Goal: Complete application form: Complete application form

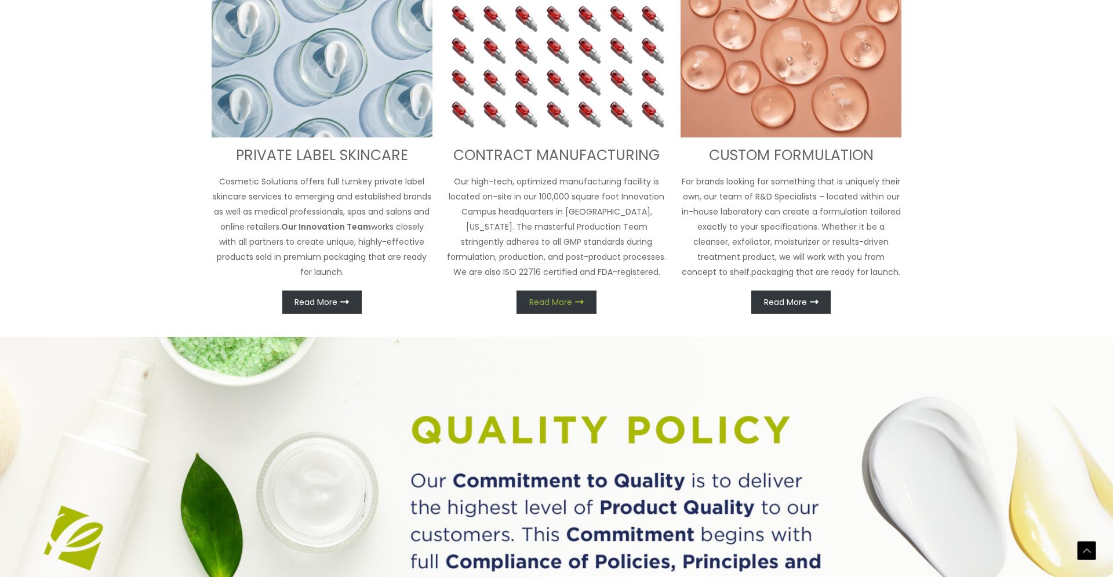
scroll to position [595, 0]
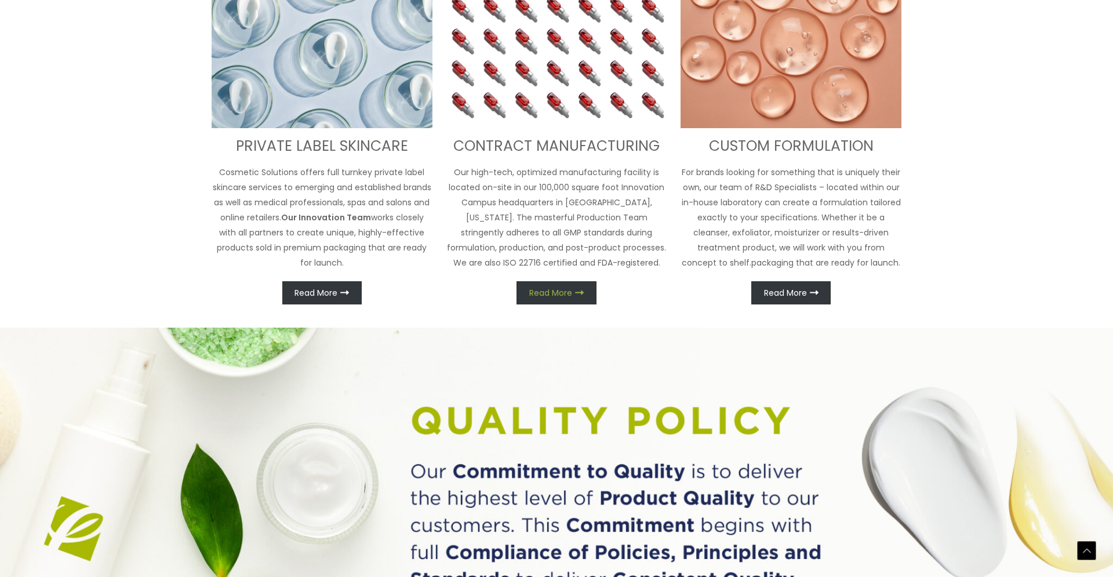
click at [533, 285] on link "Read More" at bounding box center [555, 292] width 79 height 23
click at [541, 290] on span "Read More" at bounding box center [550, 293] width 43 height 8
click at [528, 287] on link "Read More" at bounding box center [555, 292] width 79 height 23
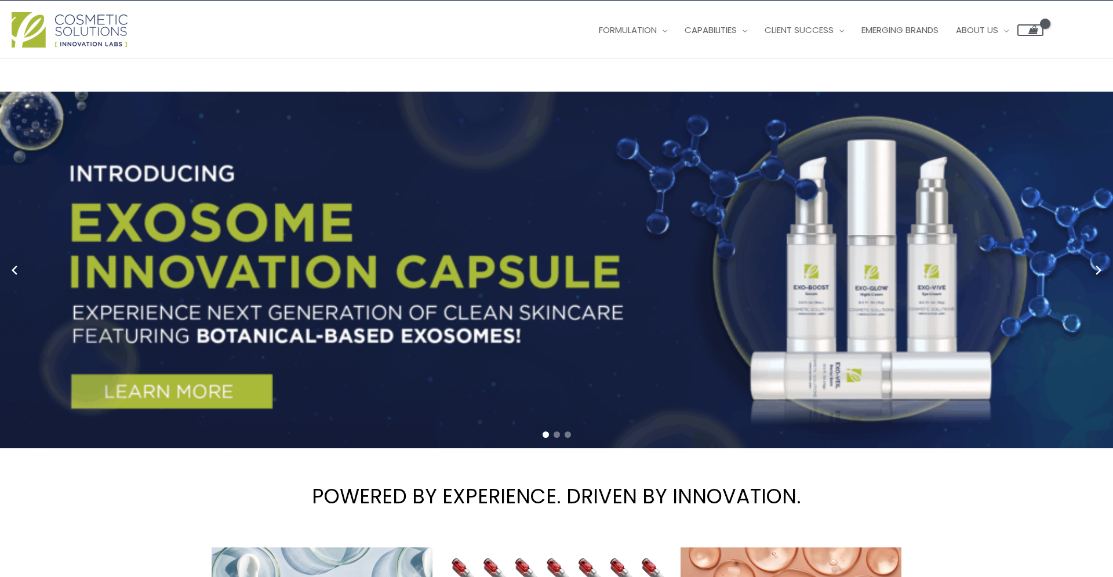
scroll to position [0, 0]
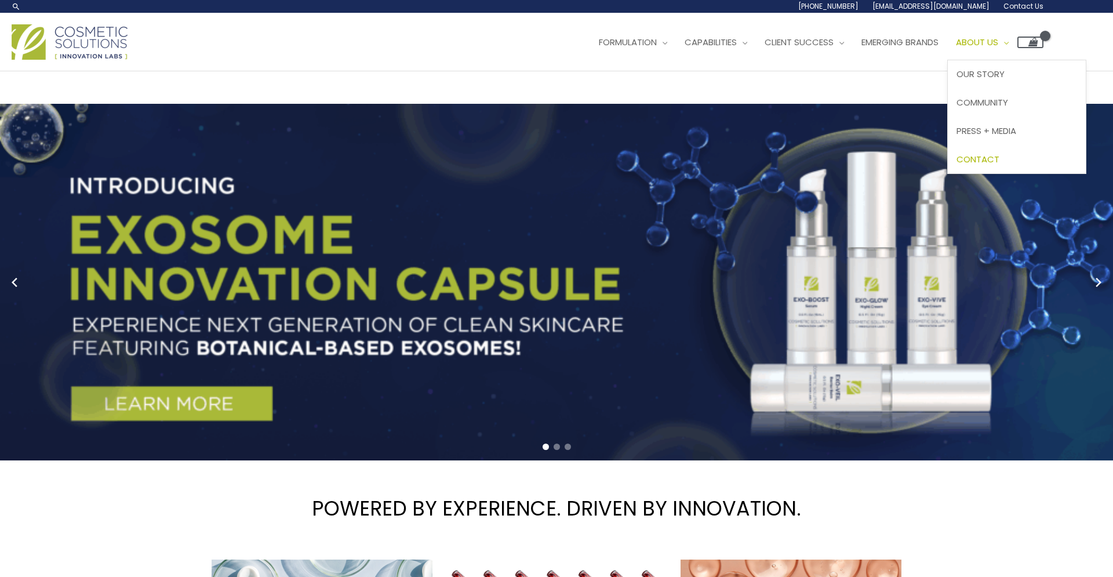
click at [999, 153] on span "Contact" at bounding box center [977, 159] width 43 height 12
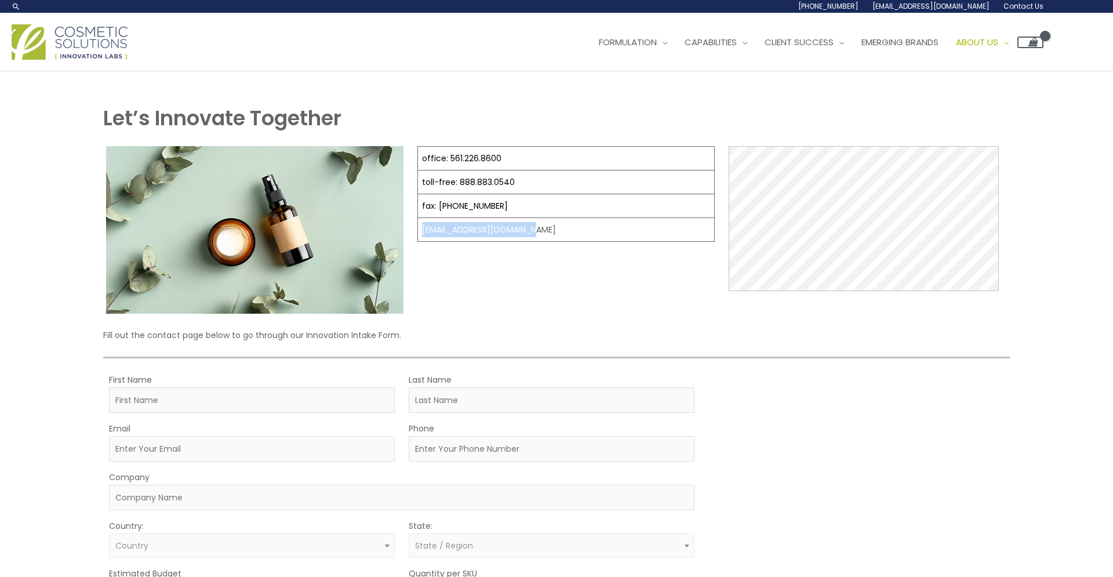
drag, startPoint x: 545, startPoint y: 229, endPoint x: 422, endPoint y: 228, distance: 123.4
click at [422, 228] on td "[EMAIL_ADDRESS][DOMAIN_NAME]" at bounding box center [565, 230] width 297 height 24
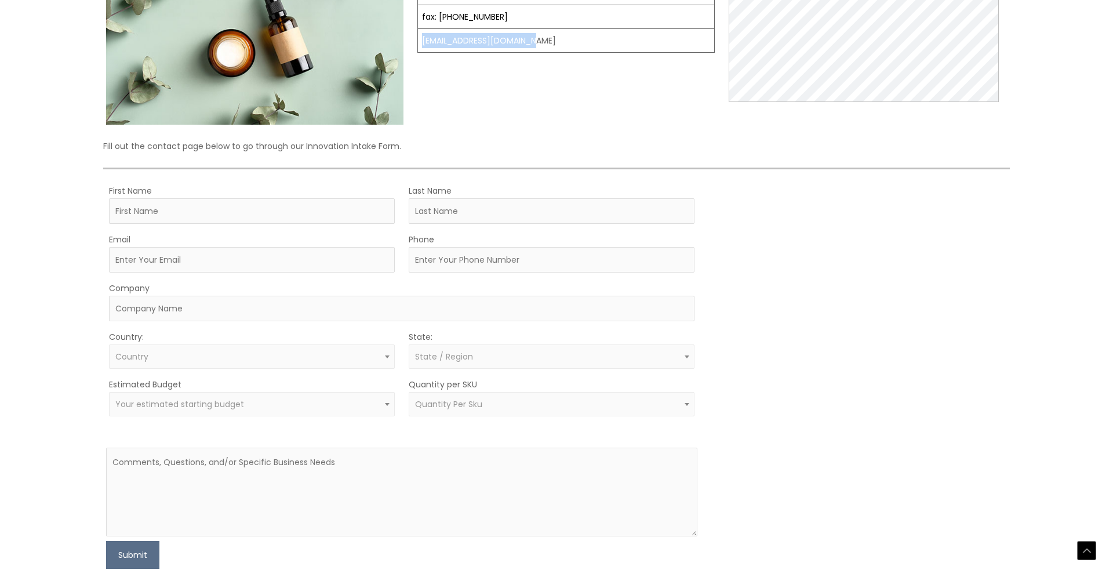
scroll to position [202, 0]
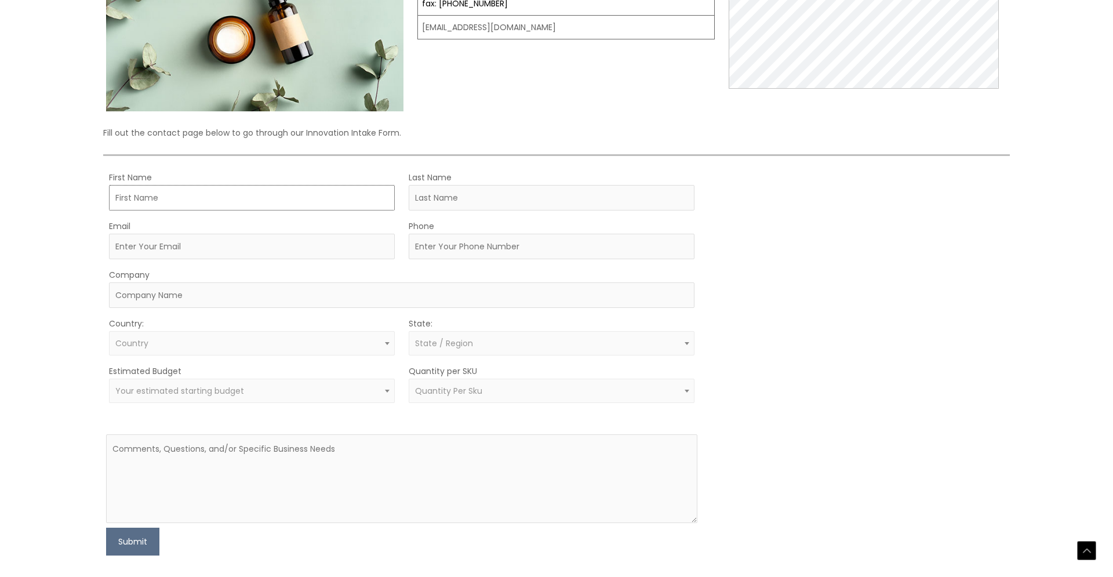
click at [218, 206] on input "First Name" at bounding box center [252, 197] width 286 height 25
type input "Natalia"
click at [301, 225] on div "Email" at bounding box center [252, 238] width 286 height 41
click at [429, 203] on input "Last Name" at bounding box center [551, 197] width 286 height 25
type input "Guardiola"
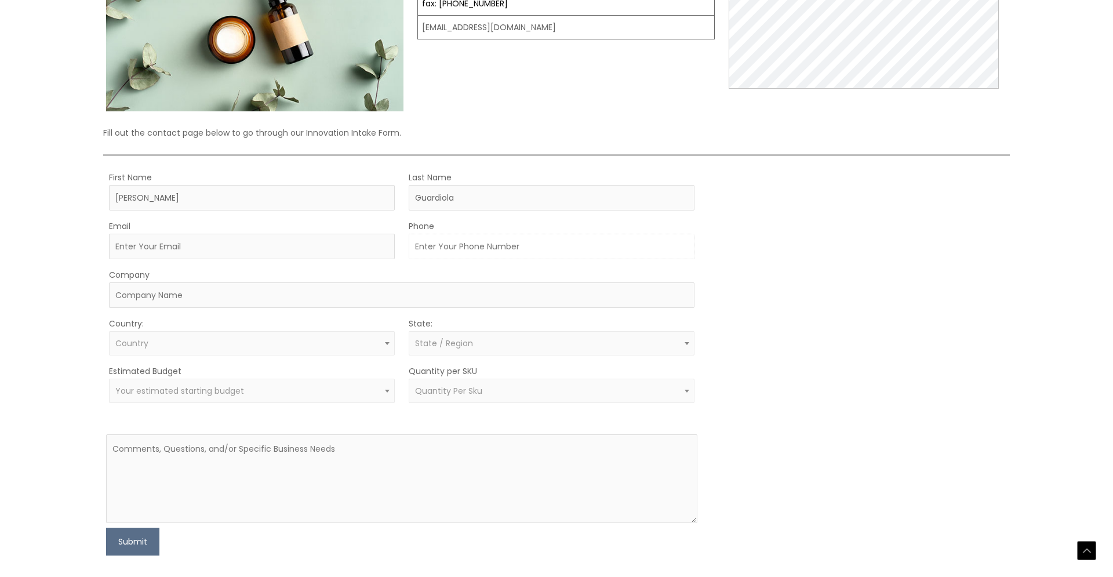
click at [439, 248] on input "Phone" at bounding box center [551, 246] width 286 height 25
type input "7869091831"
click at [237, 249] on input "Email" at bounding box center [252, 246] width 286 height 25
type input "n"
type input "[EMAIL_ADDRESS][DOMAIN_NAME]"
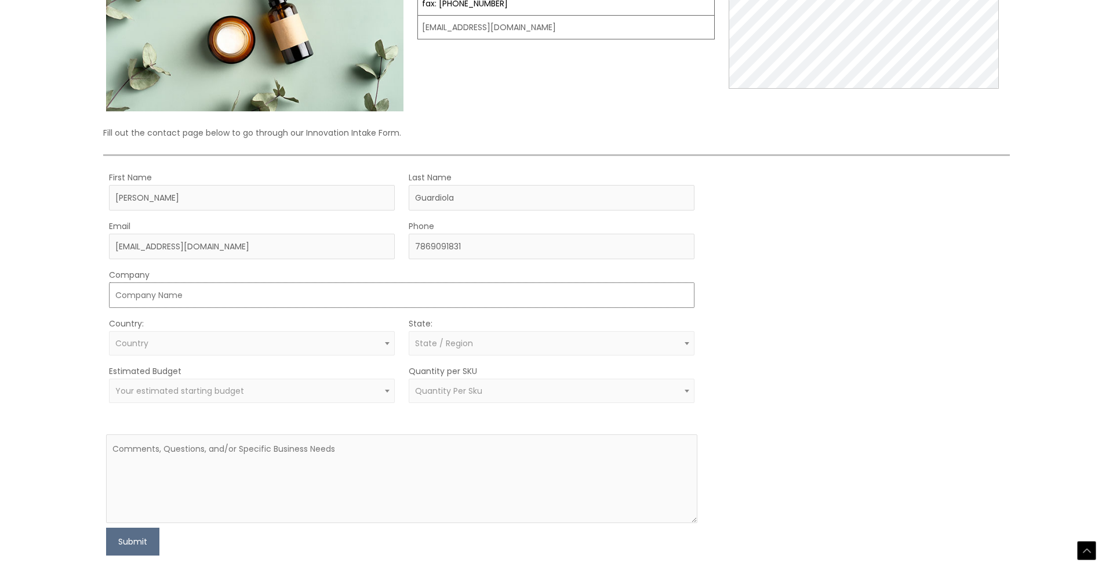
click at [242, 308] on input "Company" at bounding box center [401, 294] width 585 height 25
type input "Eazy Ezzentials LLC"
click at [198, 355] on span "Country" at bounding box center [252, 343] width 286 height 24
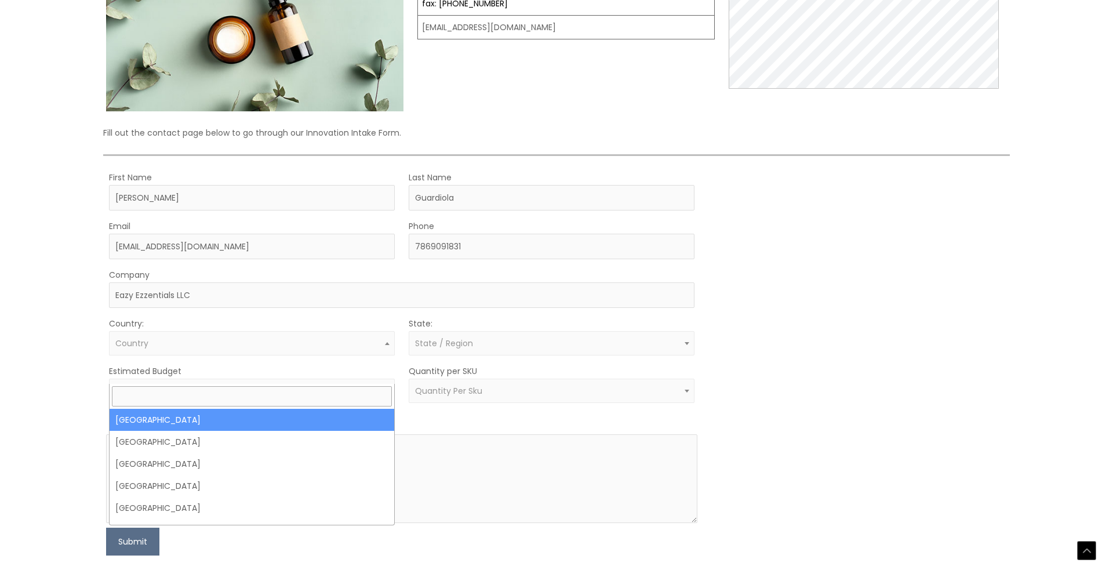
select select "United States"
select select
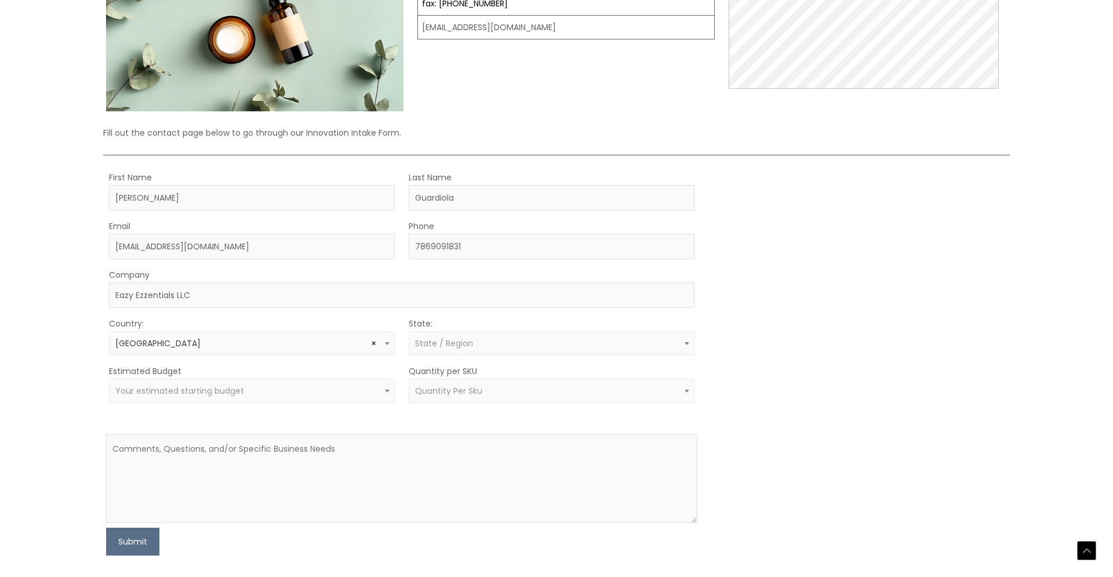
click at [463, 355] on span "State / Region" at bounding box center [551, 343] width 286 height 24
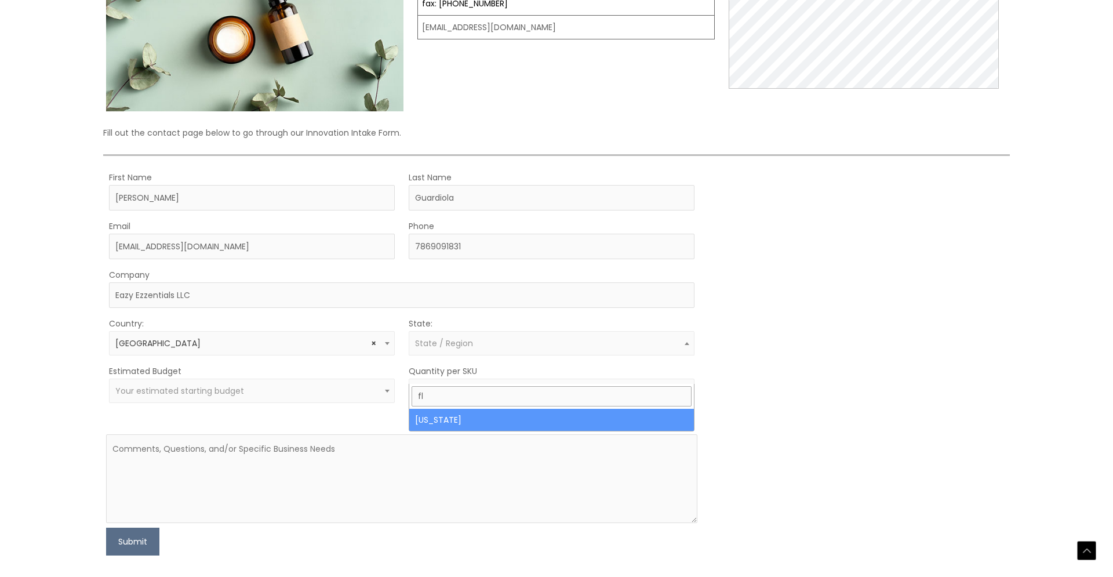
type input "fl"
select select "Florida"
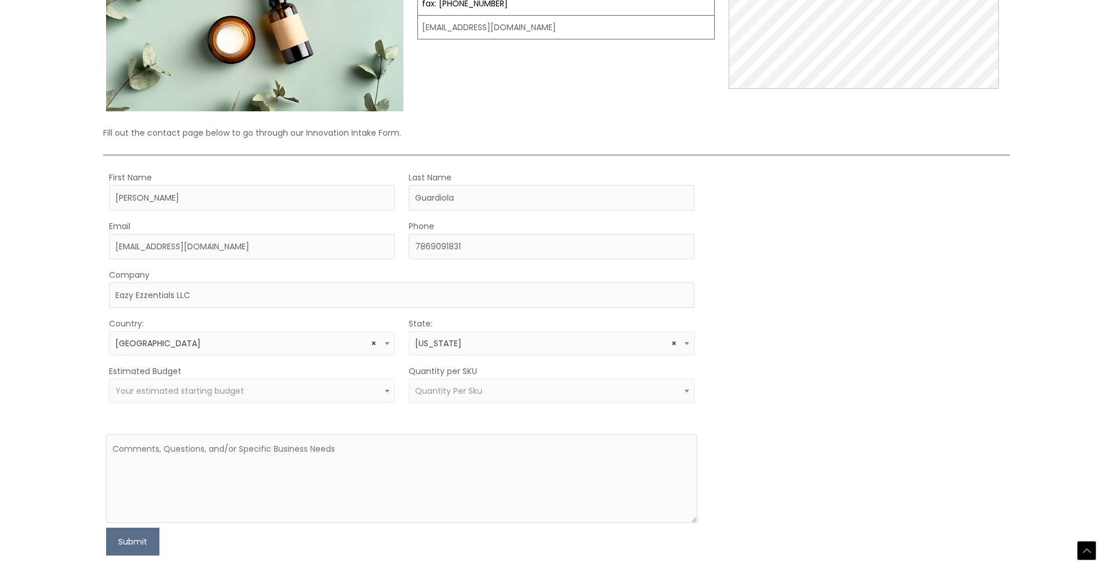
click at [267, 396] on span "Your estimated starting budget" at bounding box center [251, 390] width 272 height 11
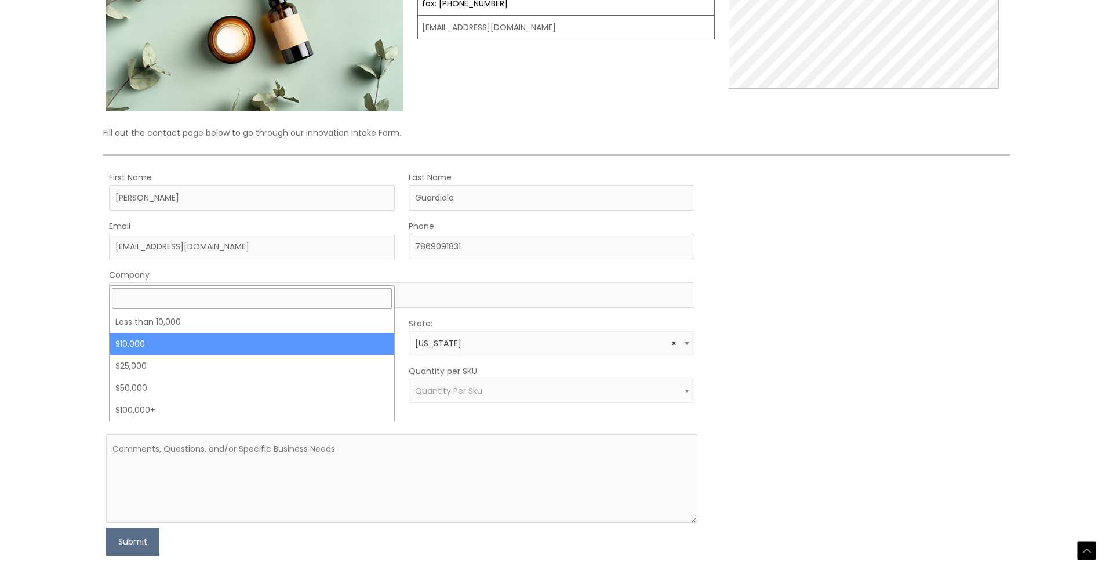
select select "10000"
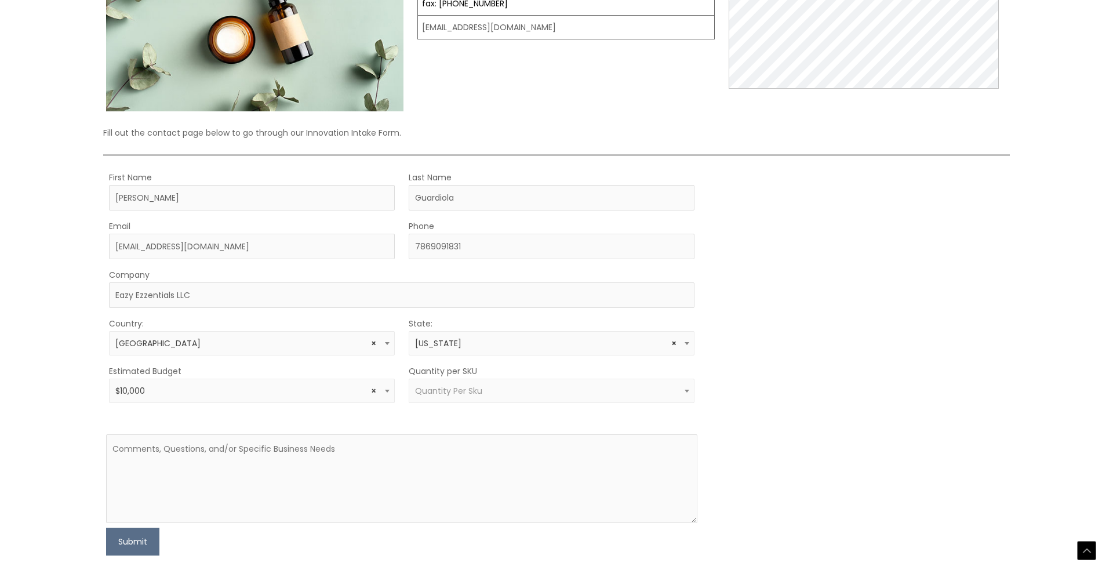
click at [487, 403] on span "Quantity Per Sku" at bounding box center [551, 390] width 286 height 24
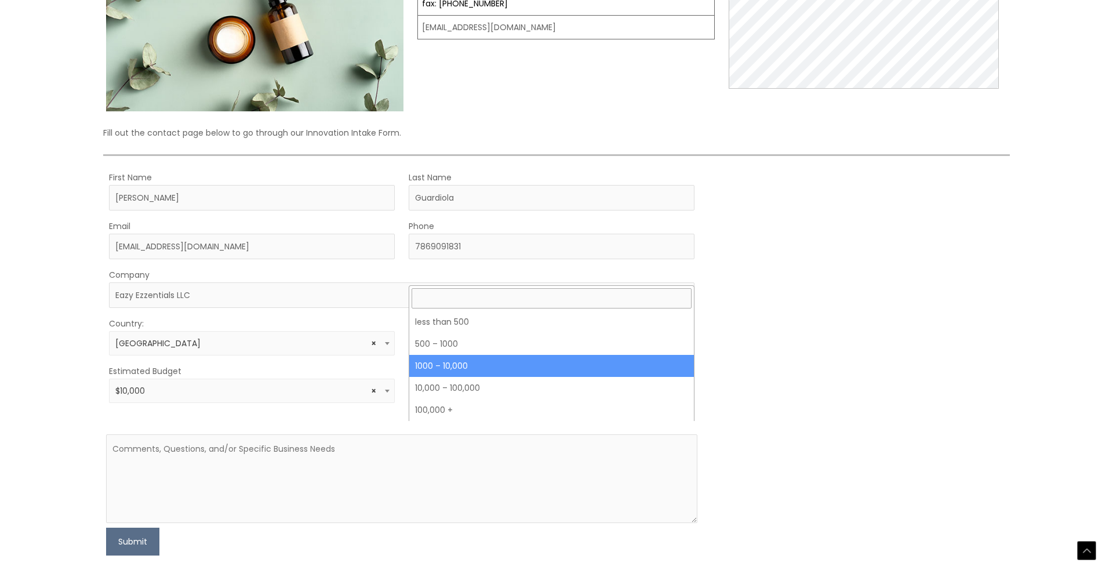
select select "4"
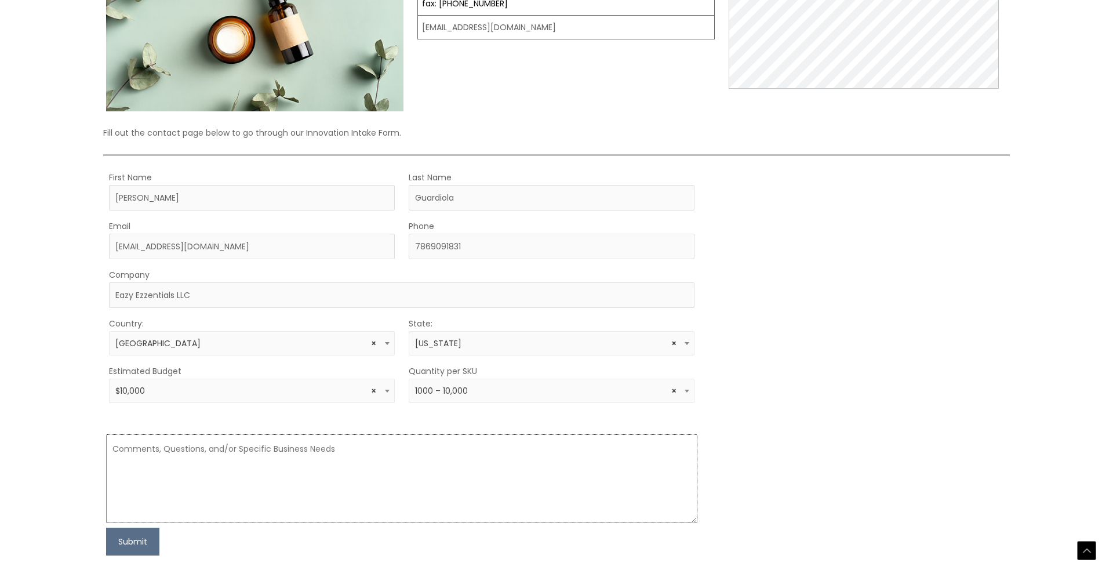
click at [338, 477] on textarea at bounding box center [401, 478] width 591 height 89
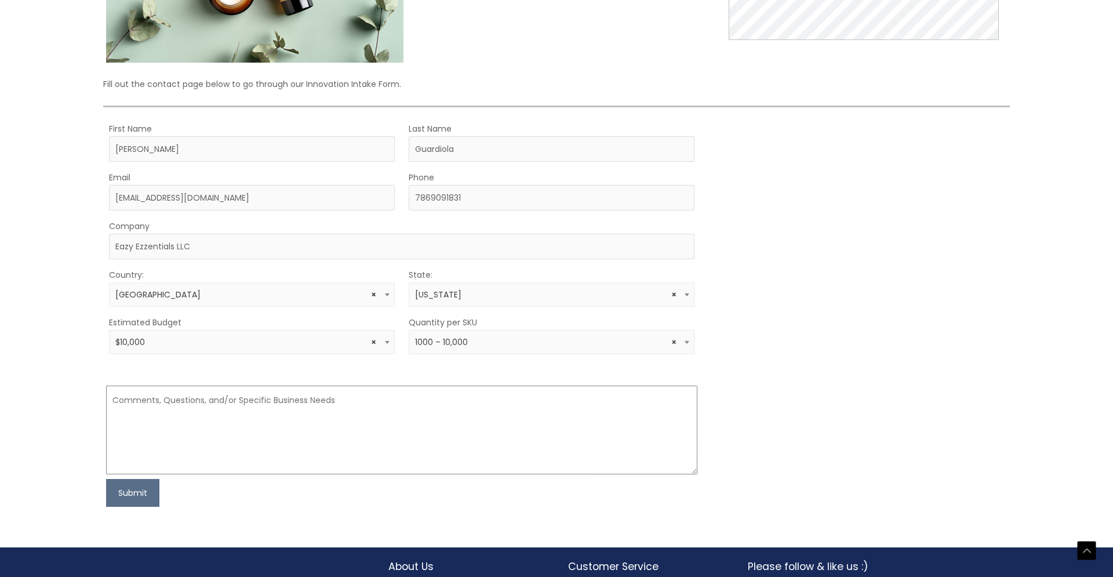
scroll to position [251, 0]
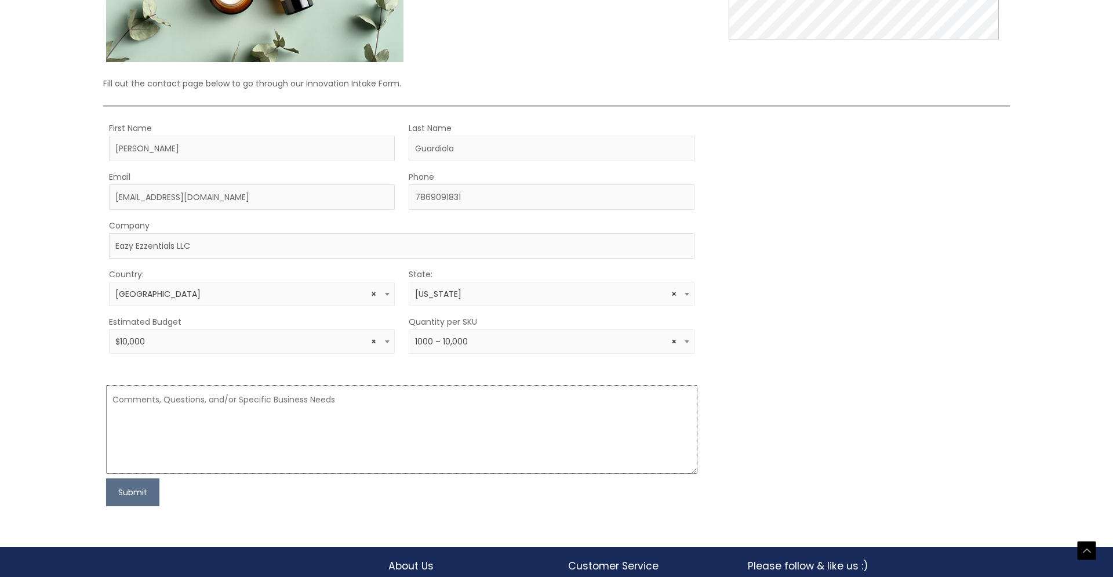
paste textarea "To whom it may concern, I hope you are doing well. I wanted to inquire whether …"
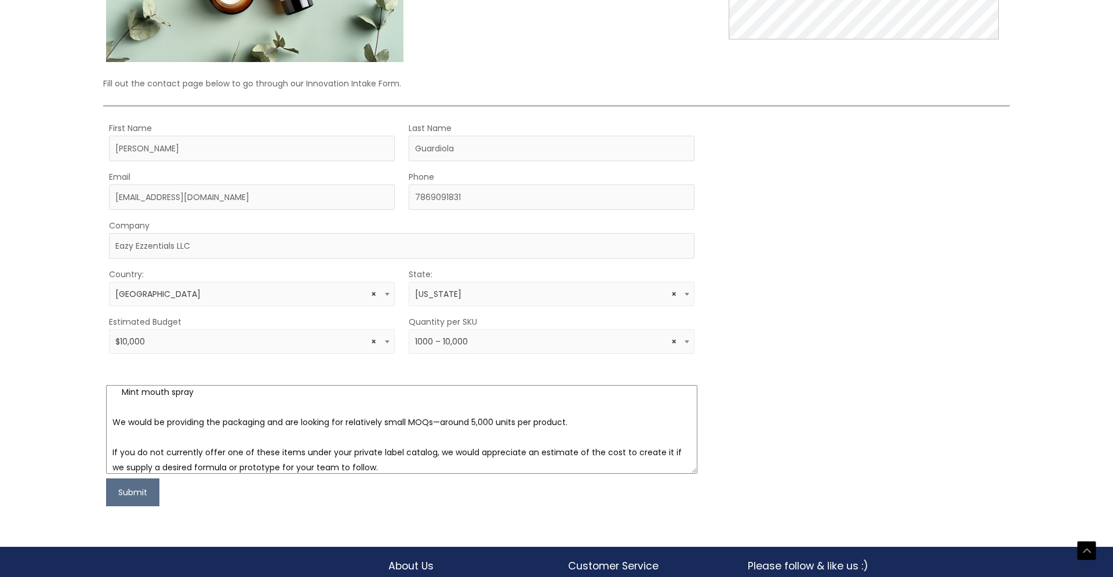
scroll to position [196, 0]
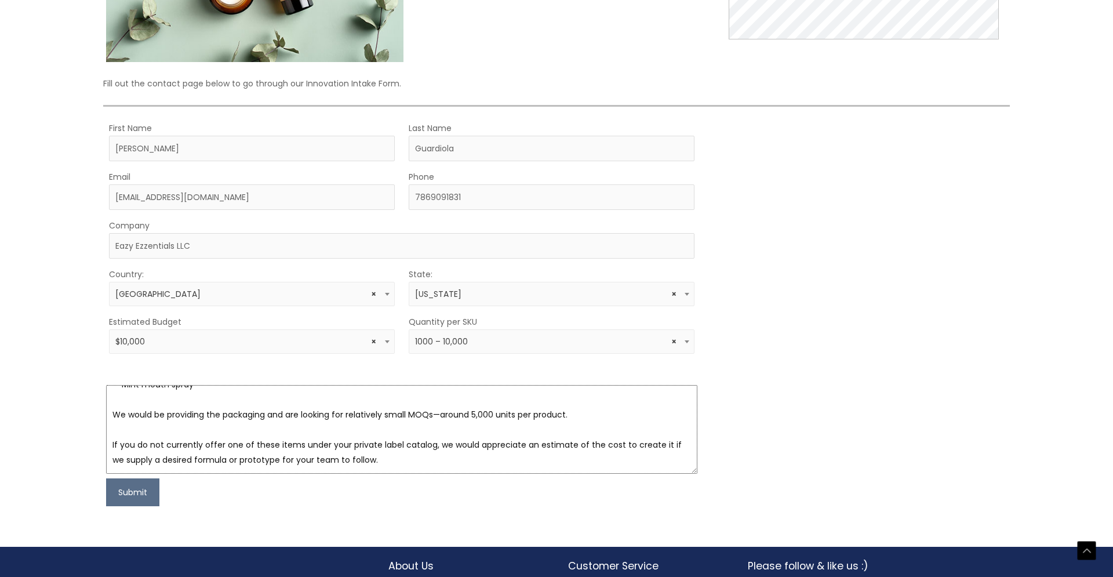
type textarea "To whom it may concern, I hope you are doing well. I wanted to inquire whether …"
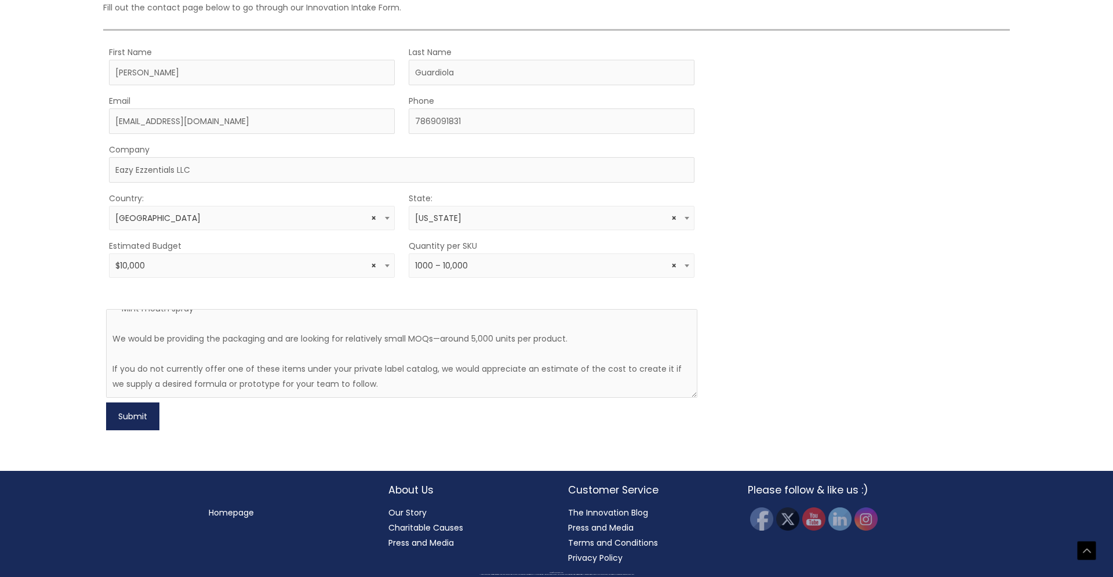
click at [127, 413] on button "Submit" at bounding box center [132, 416] width 53 height 28
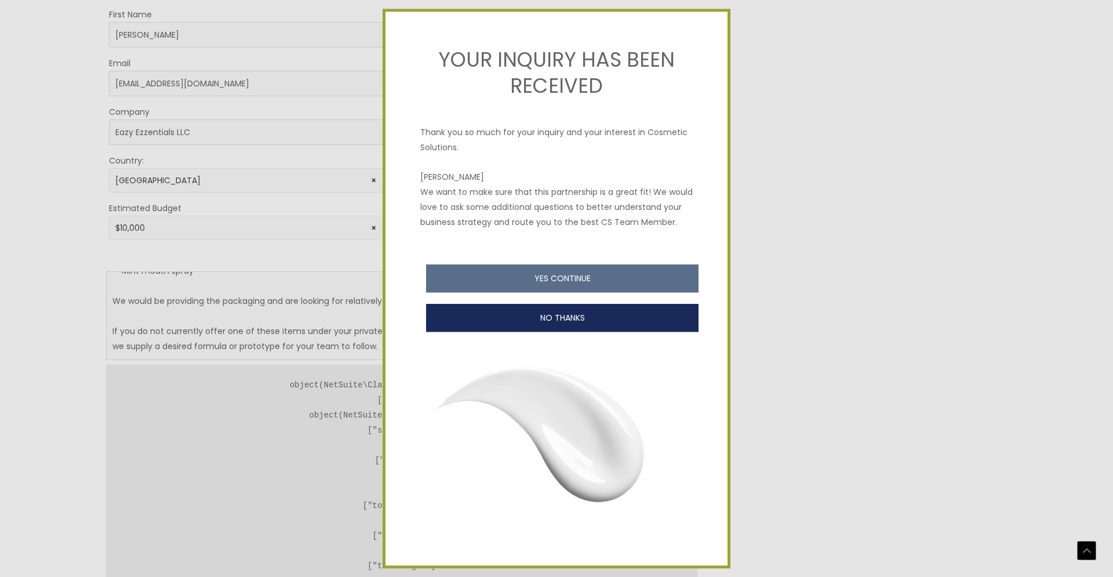
drag, startPoint x: 497, startPoint y: 319, endPoint x: 482, endPoint y: 385, distance: 68.2
click at [482, 385] on div "YOUR INQUIRY HAS BEEN RECEIVED Thank you so much for your inquiry and your inte…" at bounding box center [556, 289] width 342 height 554
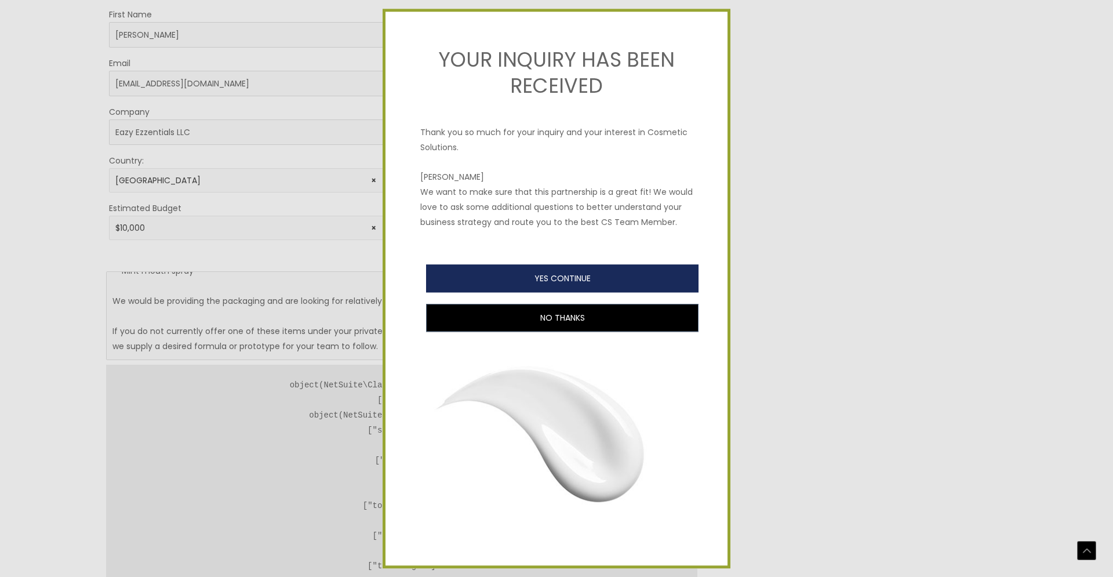
click at [527, 273] on button "YES CONTINUE" at bounding box center [562, 278] width 272 height 28
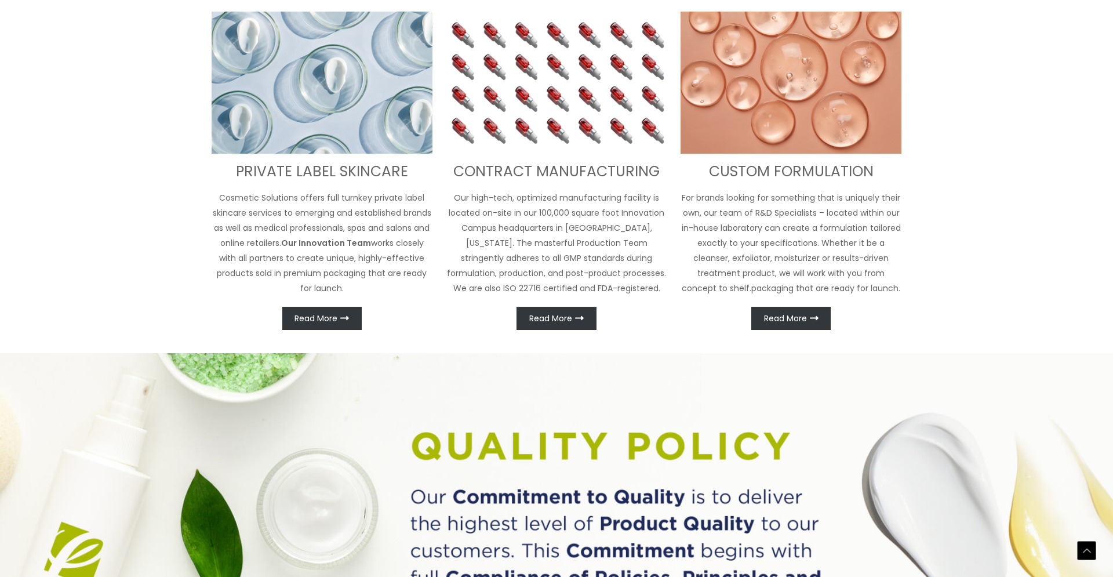
scroll to position [576, 0]
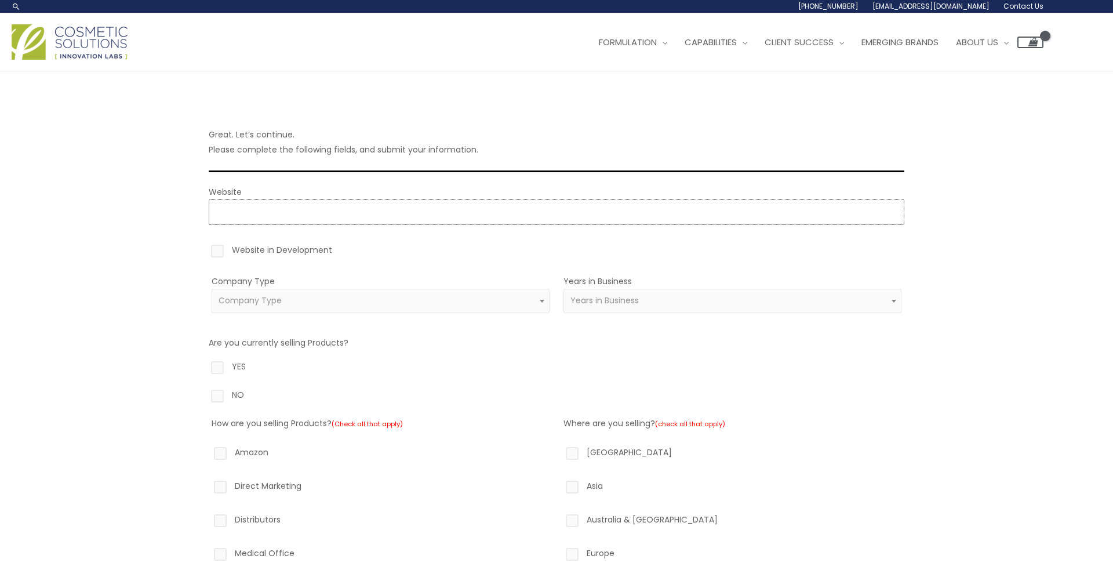
click at [349, 224] on input "Website" at bounding box center [556, 211] width 695 height 25
click at [310, 279] on div "Company Type Amazon Reseller Brand (Established) Brand (Startup) Celebrity/Soci…" at bounding box center [380, 299] width 338 height 53
click at [273, 262] on label "Website in Development" at bounding box center [556, 252] width 695 height 20
click at [205, 250] on input "Website in Development" at bounding box center [201, 246] width 8 height 8
checkbox input "true"
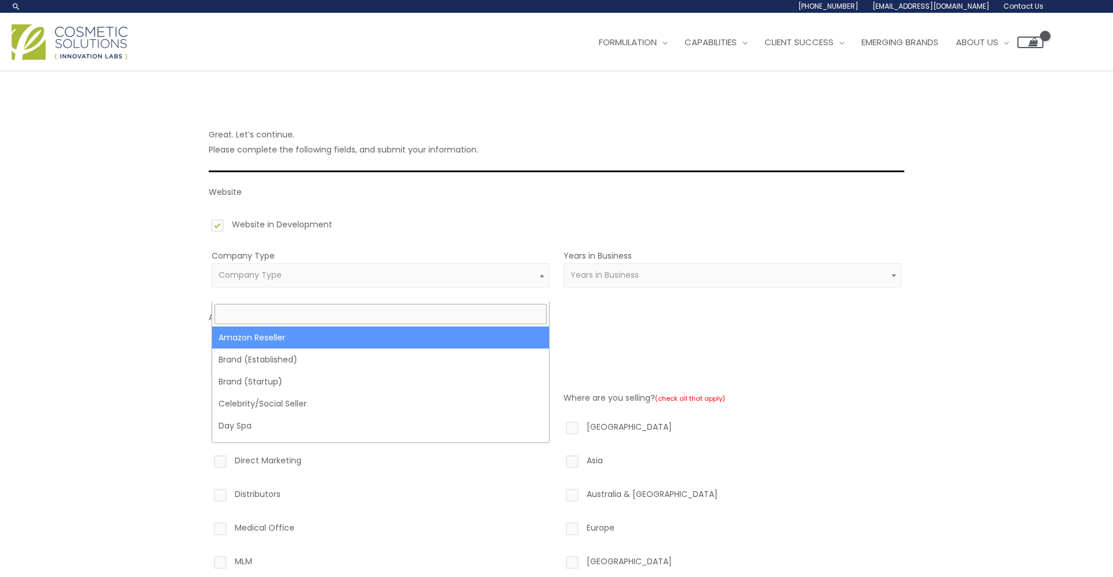
click at [271, 280] on span "Company Type" at bounding box center [380, 275] width 338 height 24
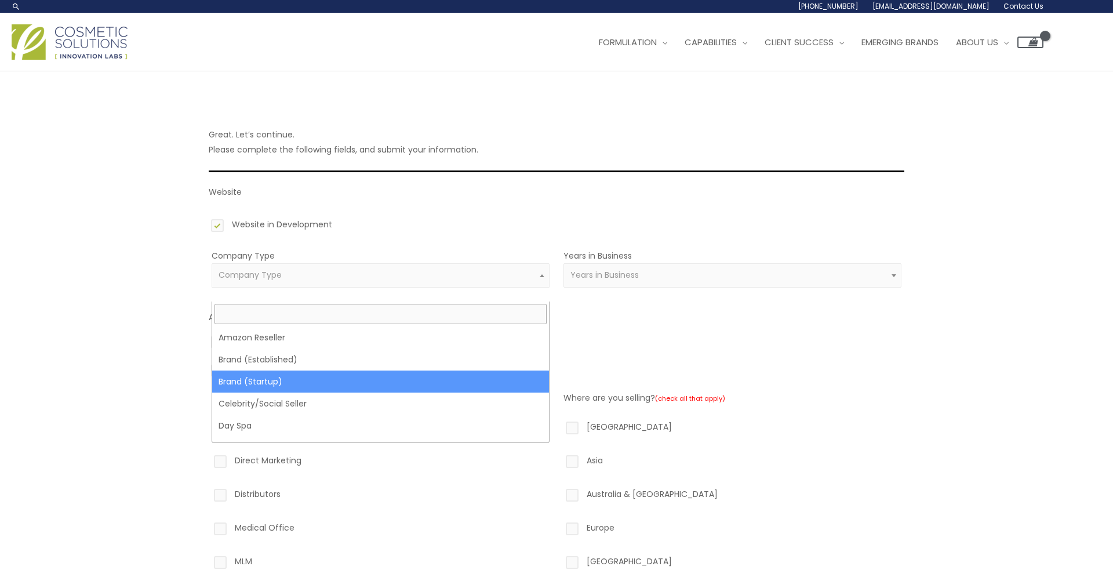
select select "39"
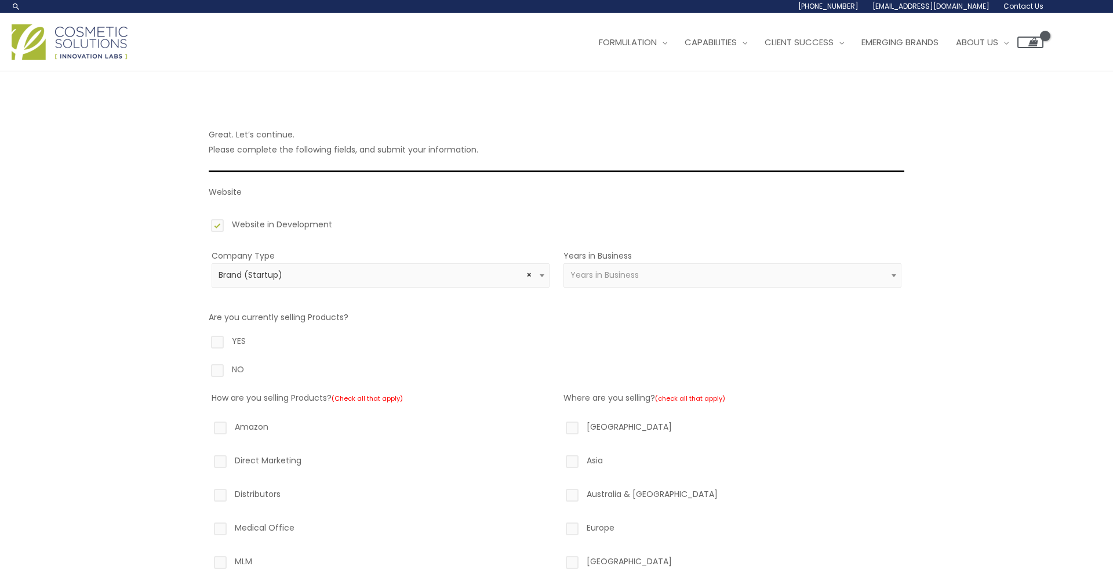
click at [627, 287] on span "Years in Business" at bounding box center [732, 275] width 338 height 24
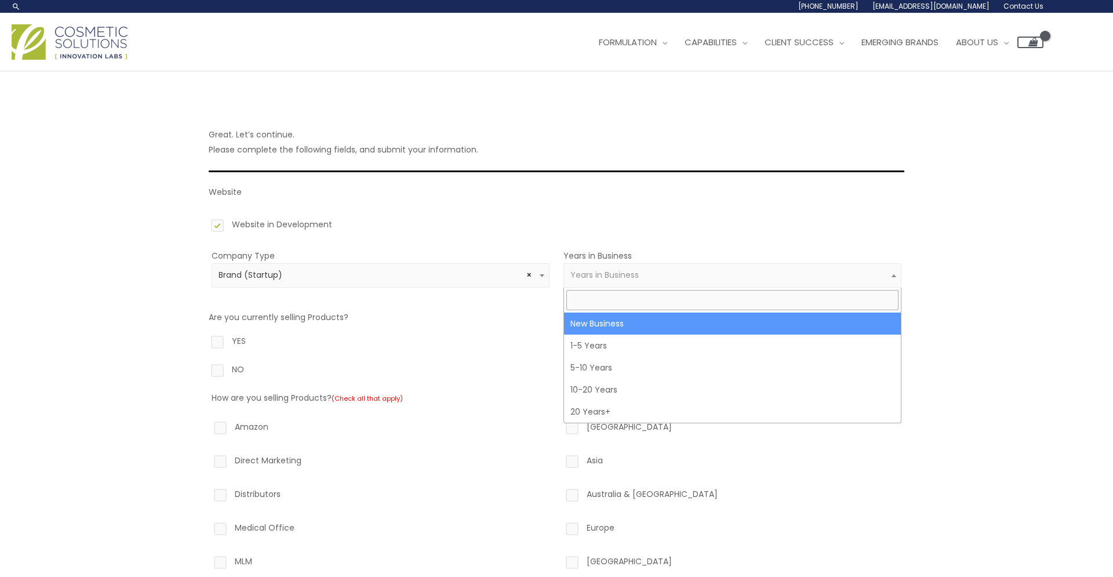
select select "1"
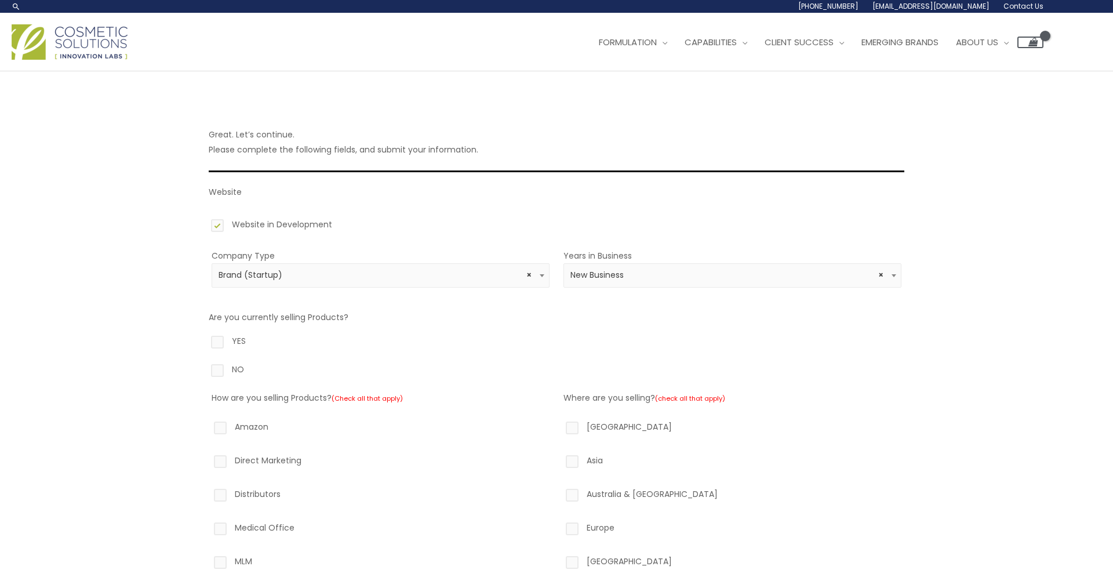
click at [234, 365] on label "NO" at bounding box center [556, 372] width 695 height 20
click at [205, 365] on input "NO" at bounding box center [201, 366] width 8 height 8
radio input "true"
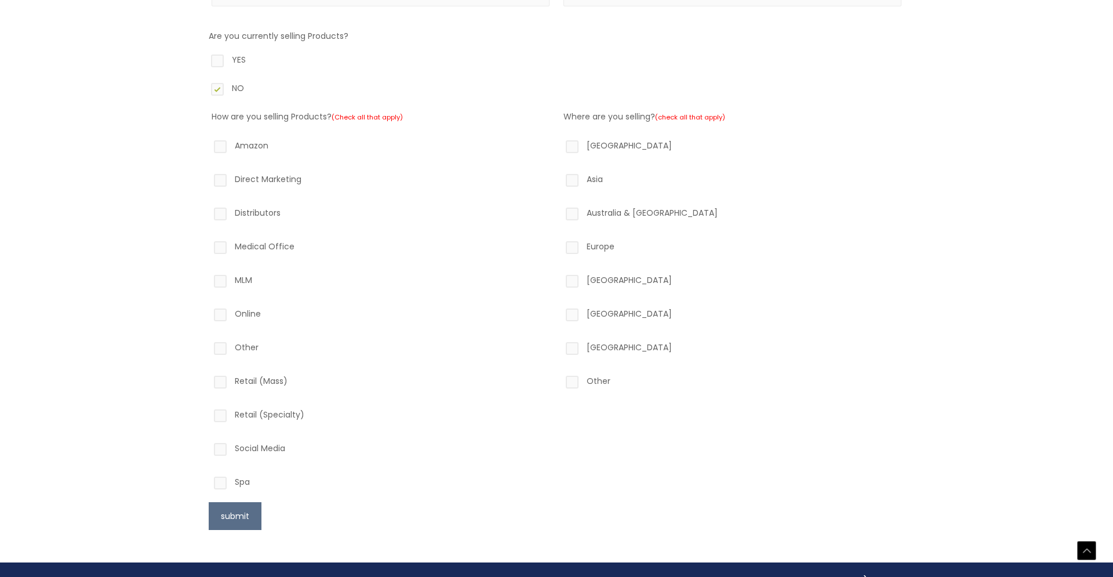
scroll to position [282, 0]
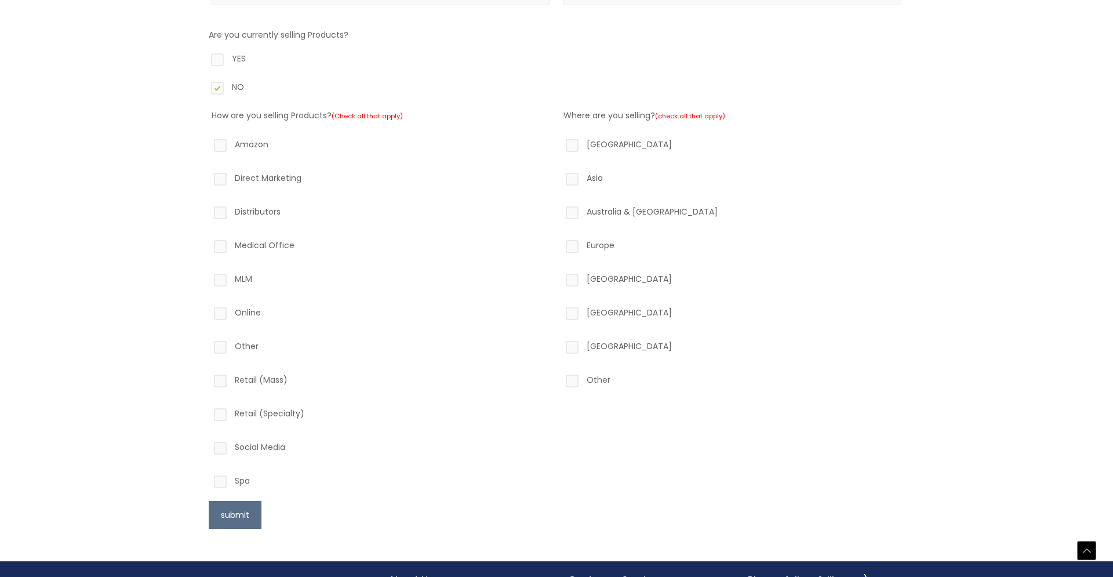
click at [265, 348] on label "Other" at bounding box center [380, 348] width 338 height 20
click at [207, 346] on input "Other" at bounding box center [204, 342] width 8 height 8
checkbox input "true"
click at [655, 142] on label "North America" at bounding box center [732, 147] width 338 height 20
click at [559, 142] on input "North America" at bounding box center [556, 141] width 8 height 8
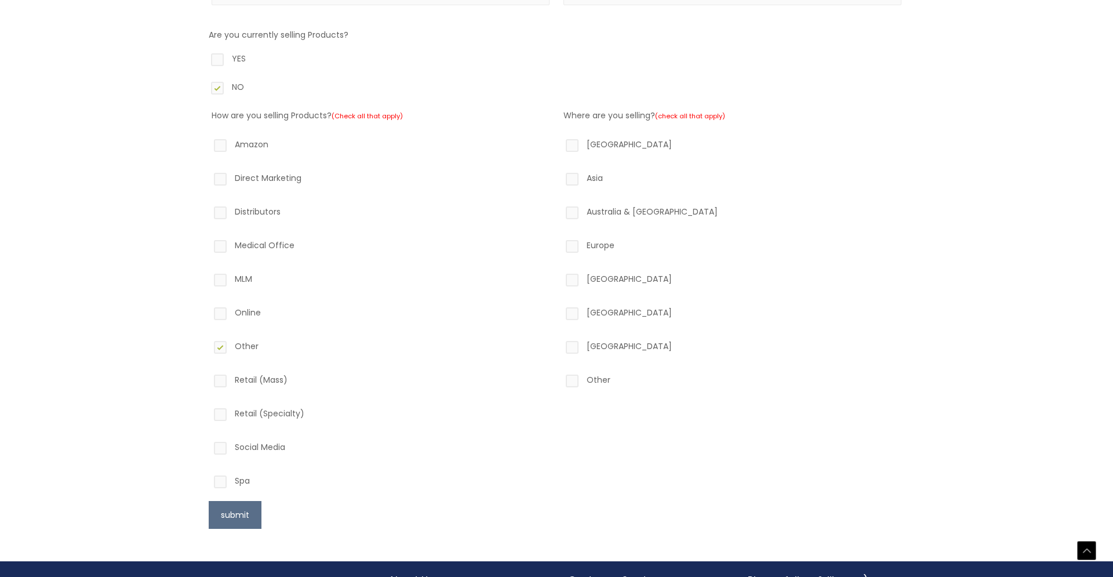
checkbox input "true"
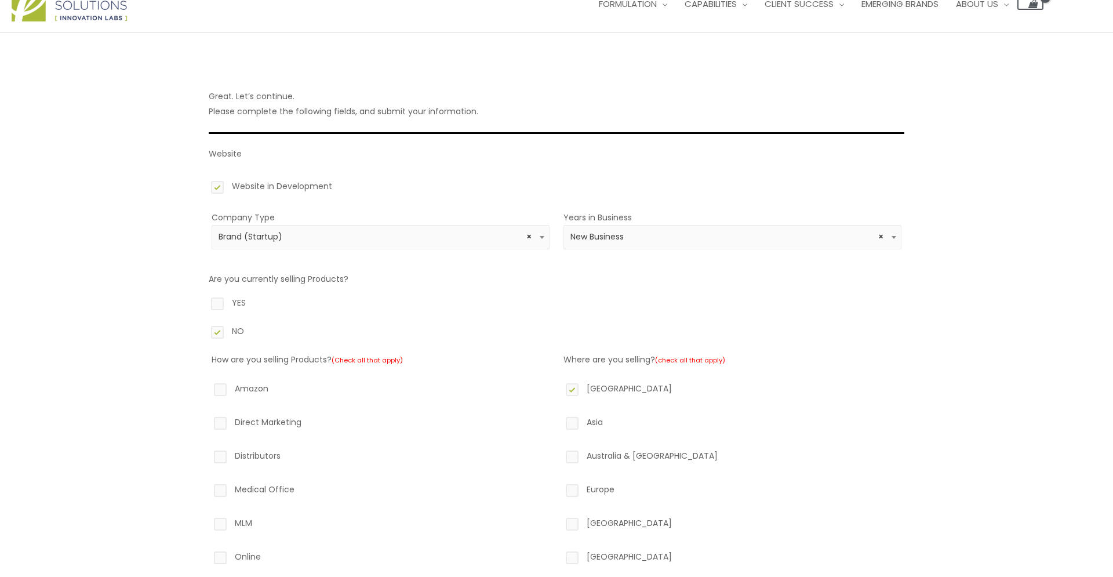
scroll to position [372, 0]
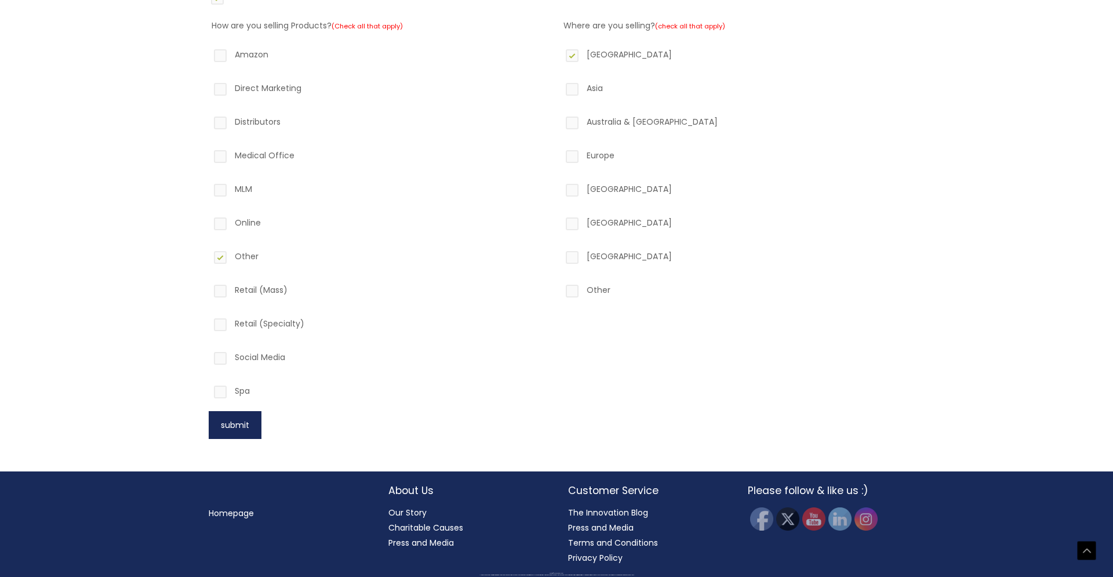
click at [243, 426] on button "submit" at bounding box center [235, 425] width 53 height 28
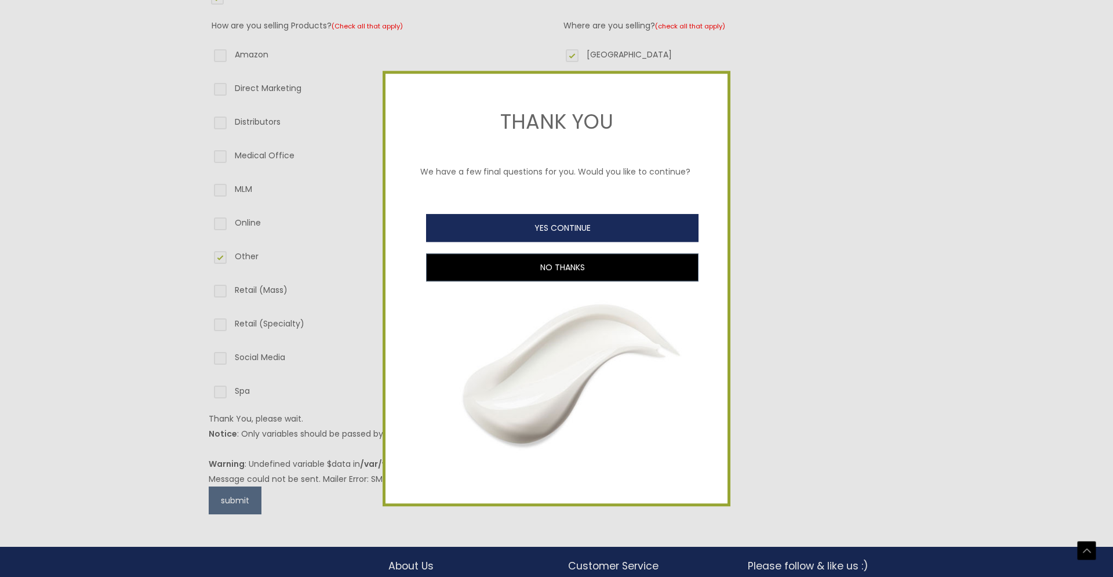
click at [542, 232] on button "YES CONTINUE" at bounding box center [562, 228] width 272 height 28
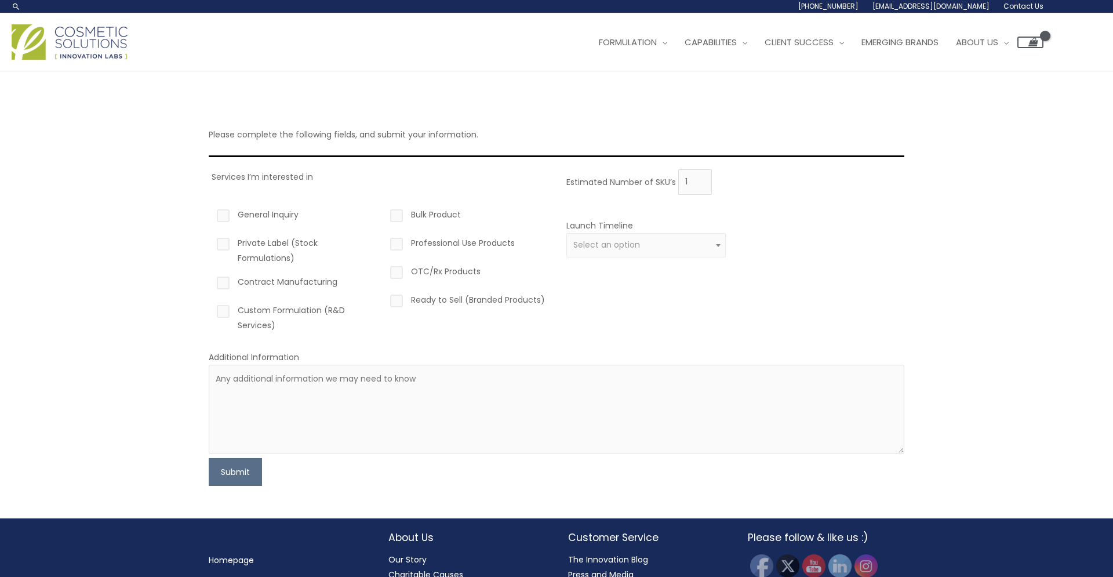
click at [699, 180] on input "1" at bounding box center [695, 181] width 34 height 25
click at [699, 180] on input "2" at bounding box center [695, 181] width 34 height 25
click at [699, 180] on input "3" at bounding box center [695, 181] width 34 height 25
click at [699, 180] on input "4" at bounding box center [695, 181] width 34 height 25
type input "5"
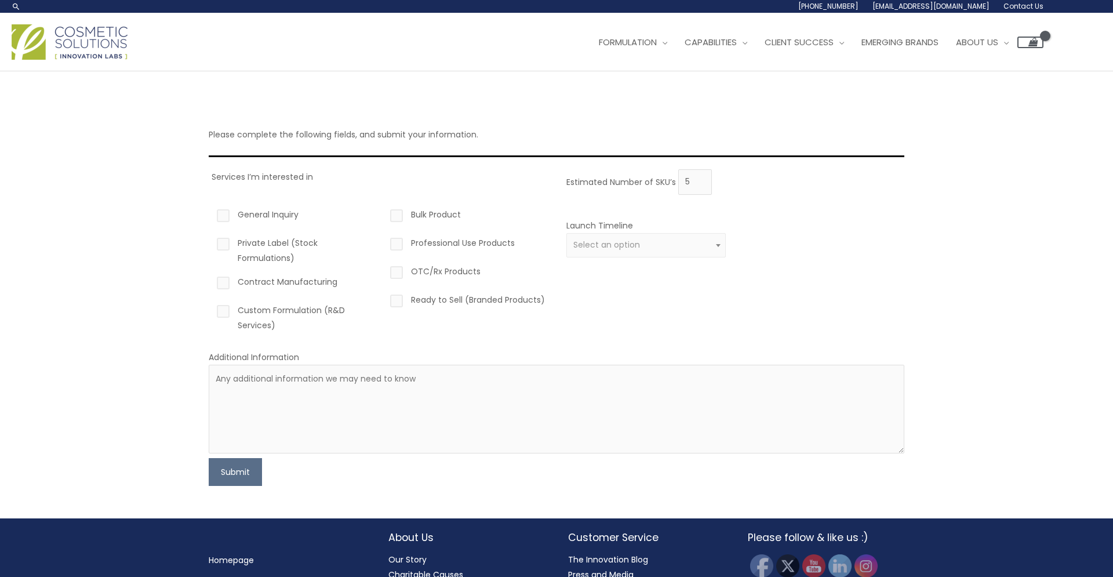
click at [700, 180] on input "5" at bounding box center [695, 181] width 34 height 25
click at [309, 144] on div "Please complete the following fields, and submit your information. Services I’m…" at bounding box center [556, 294] width 695 height 381
click at [313, 283] on label "Contract Manufacturing" at bounding box center [293, 284] width 159 height 20
click at [210, 282] on input "Contract Manufacturing" at bounding box center [207, 278] width 8 height 8
checkbox input "true"
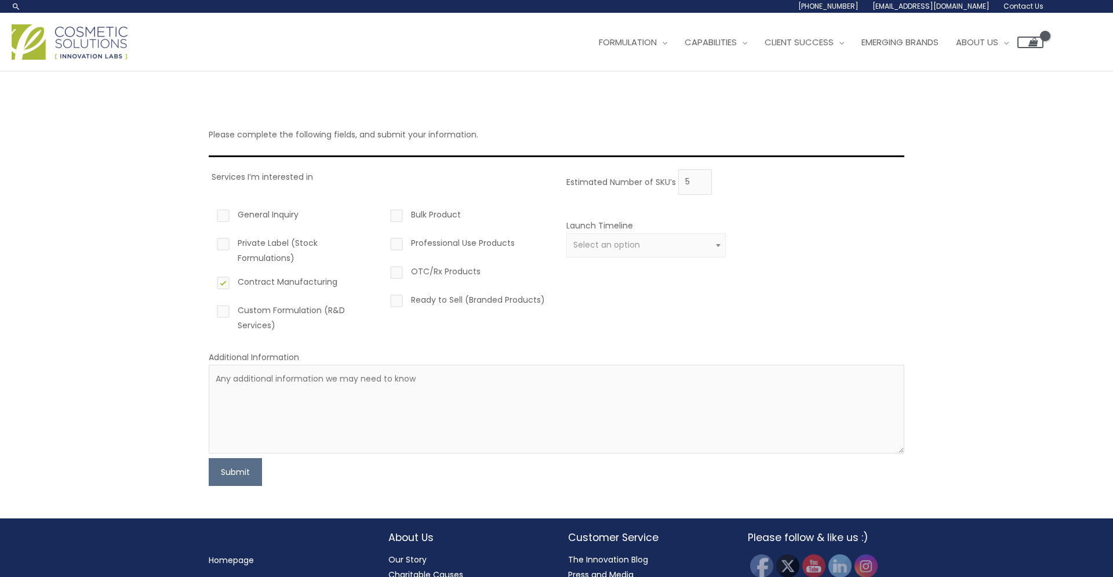
click at [315, 312] on label "Custom Formulation (R&D Services)" at bounding box center [293, 317] width 159 height 30
click at [210, 310] on input "Custom Formulation (R&D Services)" at bounding box center [207, 306] width 8 height 8
click at [296, 308] on label "Custom Formulation (R&D Services)" at bounding box center [293, 317] width 159 height 30
click at [210, 308] on input "Custom Formulation (R&D Services)" at bounding box center [207, 306] width 8 height 8
checkbox input "false"
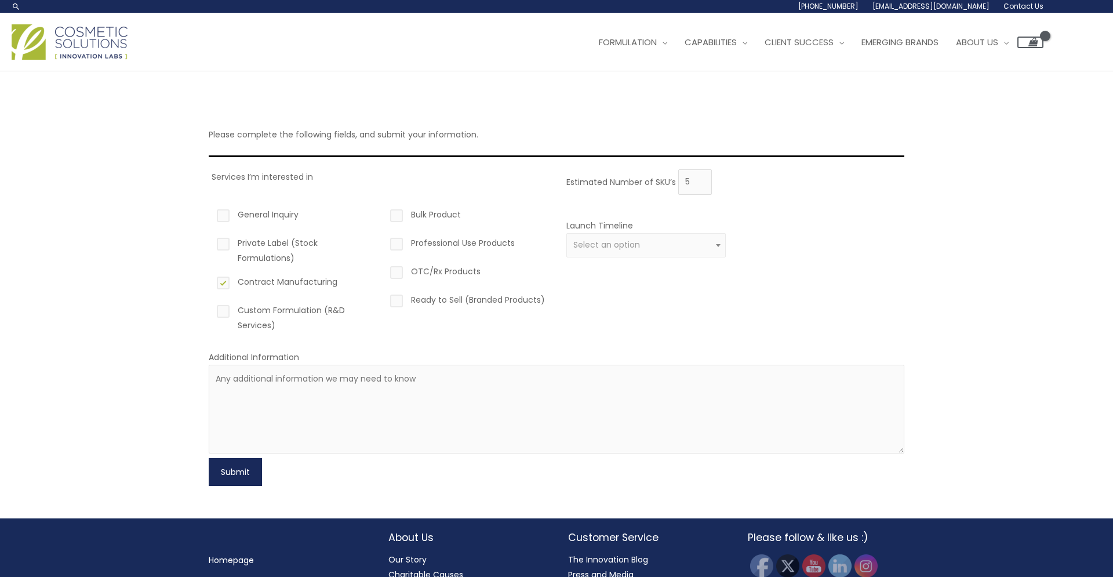
click at [236, 459] on button "Submit" at bounding box center [235, 472] width 53 height 28
click at [641, 233] on div "Launch Timeline 0 – 3 months 4 – 12 months Greater than 1 year Select an option" at bounding box center [645, 244] width 159 height 53
click at [583, 231] on label "Launch Timeline" at bounding box center [599, 226] width 67 height 12
click at [567, 234] on select "0 – 3 months 4 – 12 months Greater than 1 year" at bounding box center [566, 233] width 1 height 1
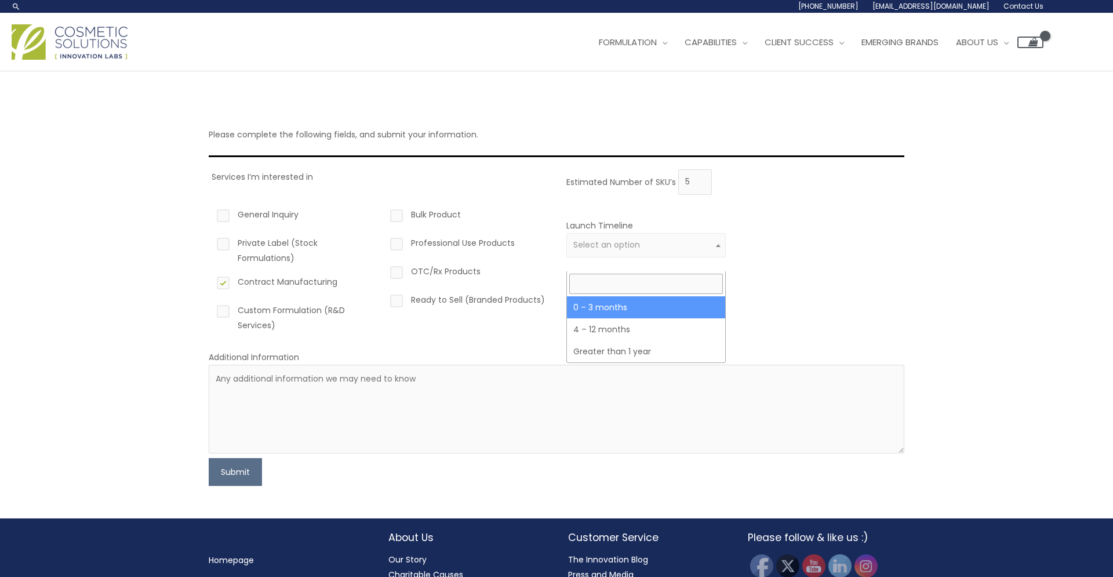
click at [623, 250] on span "Select an option" at bounding box center [606, 245] width 67 height 12
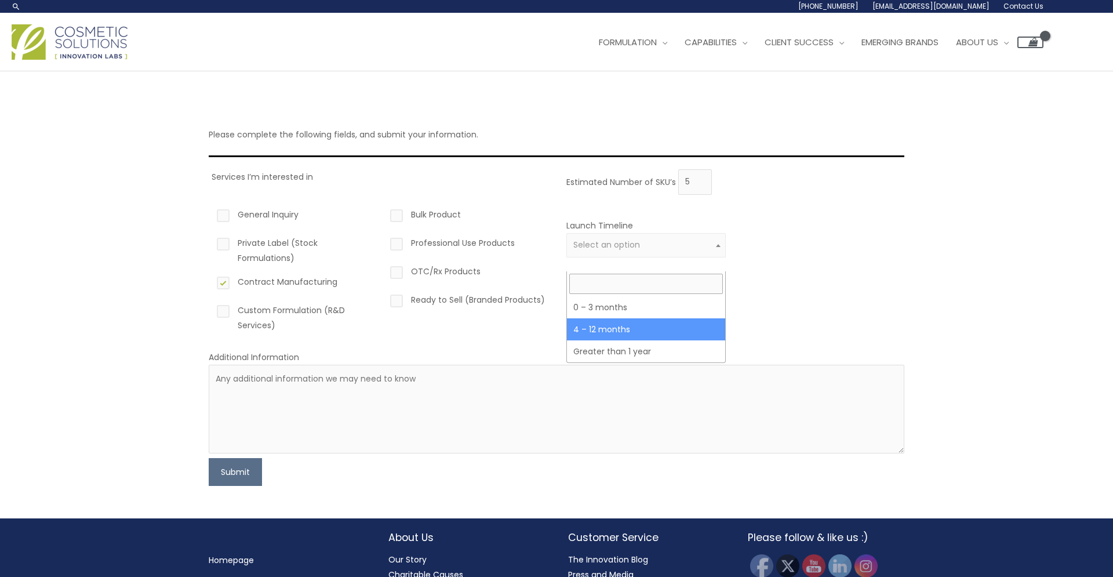
select select "3"
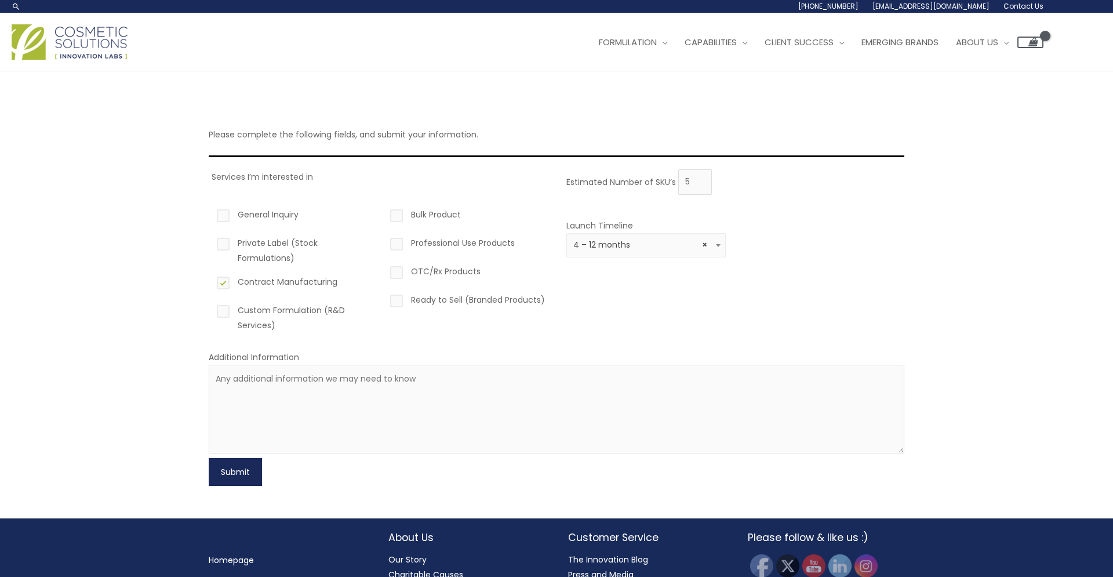
click at [227, 473] on button "Submit" at bounding box center [235, 472] width 53 height 28
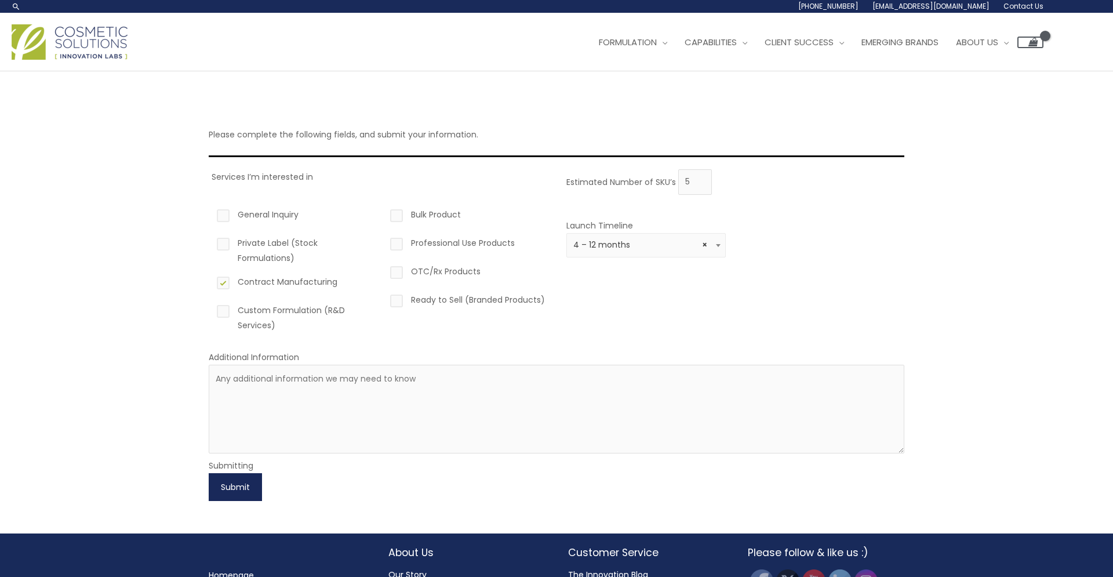
click at [240, 479] on button "Submit" at bounding box center [235, 487] width 53 height 28
